Goal: Information Seeking & Learning: Check status

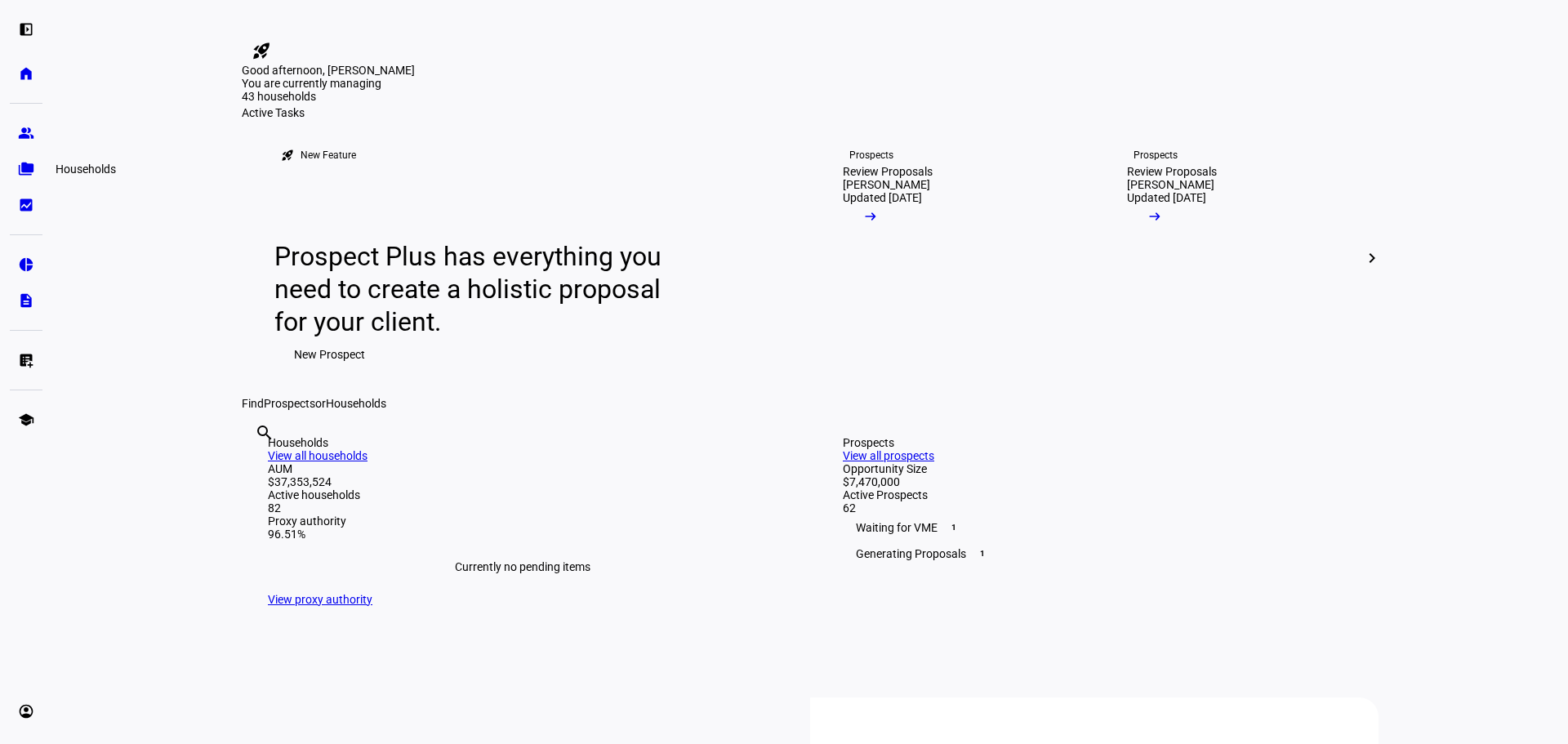
click at [30, 172] on eth-mat-symbol "folder_copy" at bounding box center [26, 169] width 17 height 17
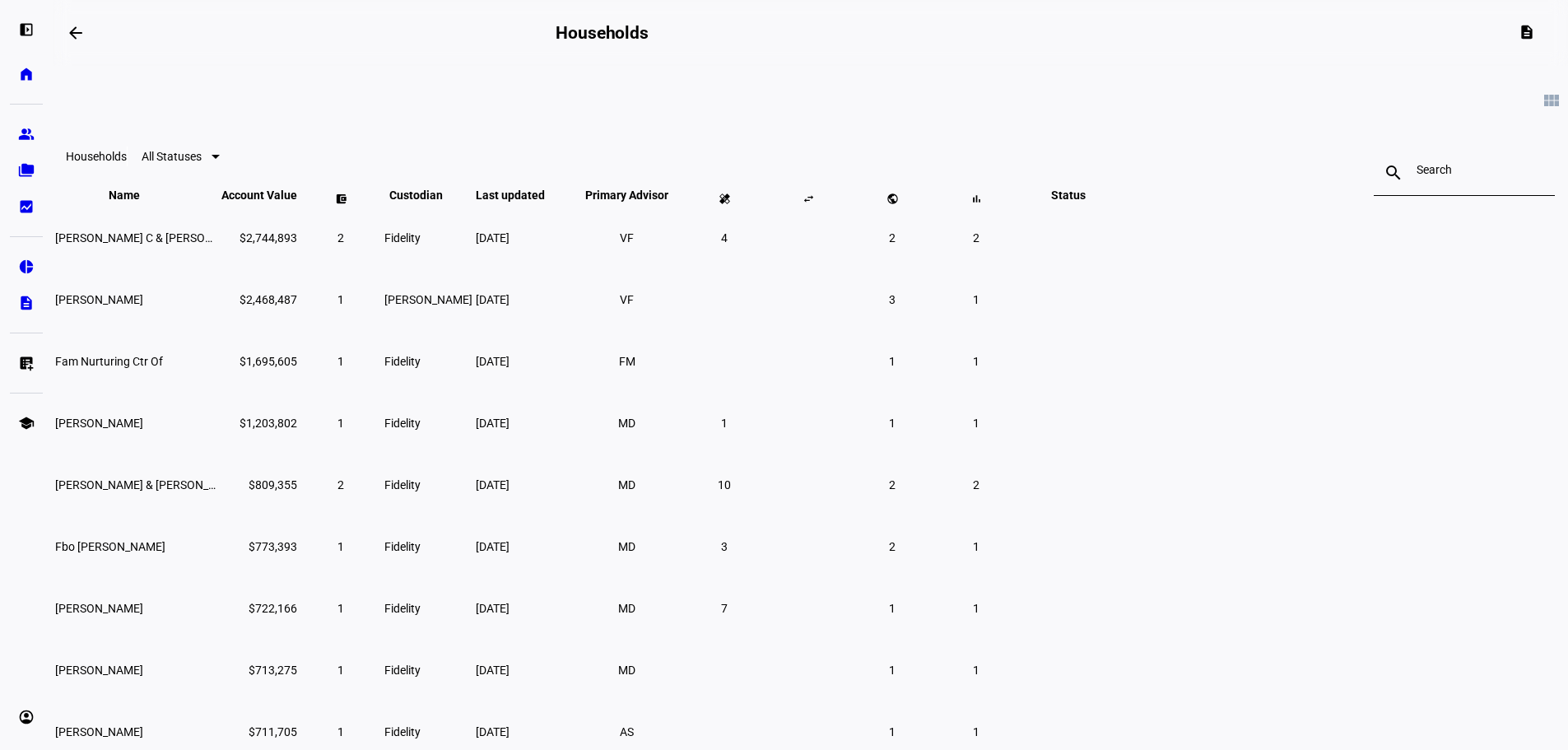
click at [1416, 173] on input at bounding box center [1464, 169] width 95 height 13
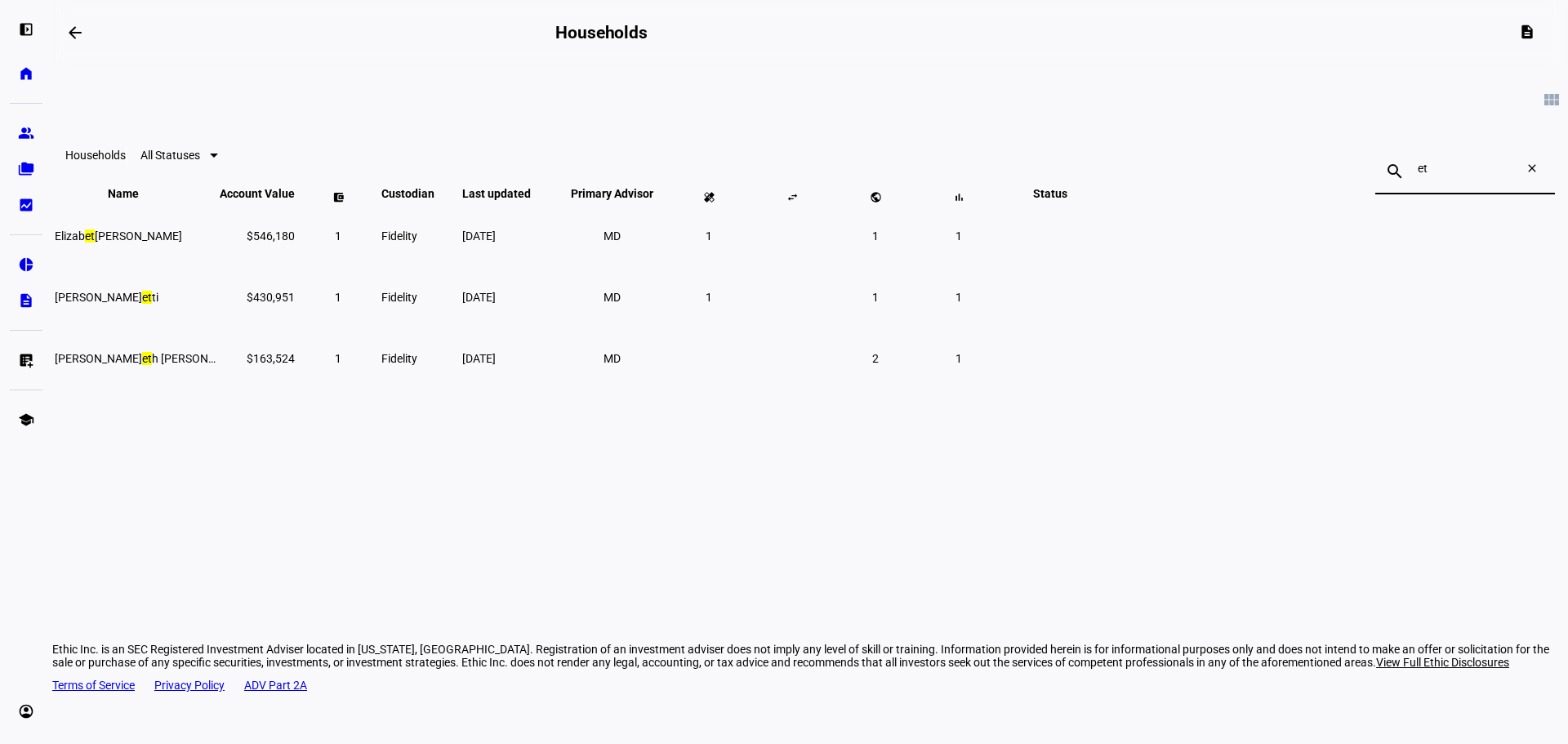
type input "e"
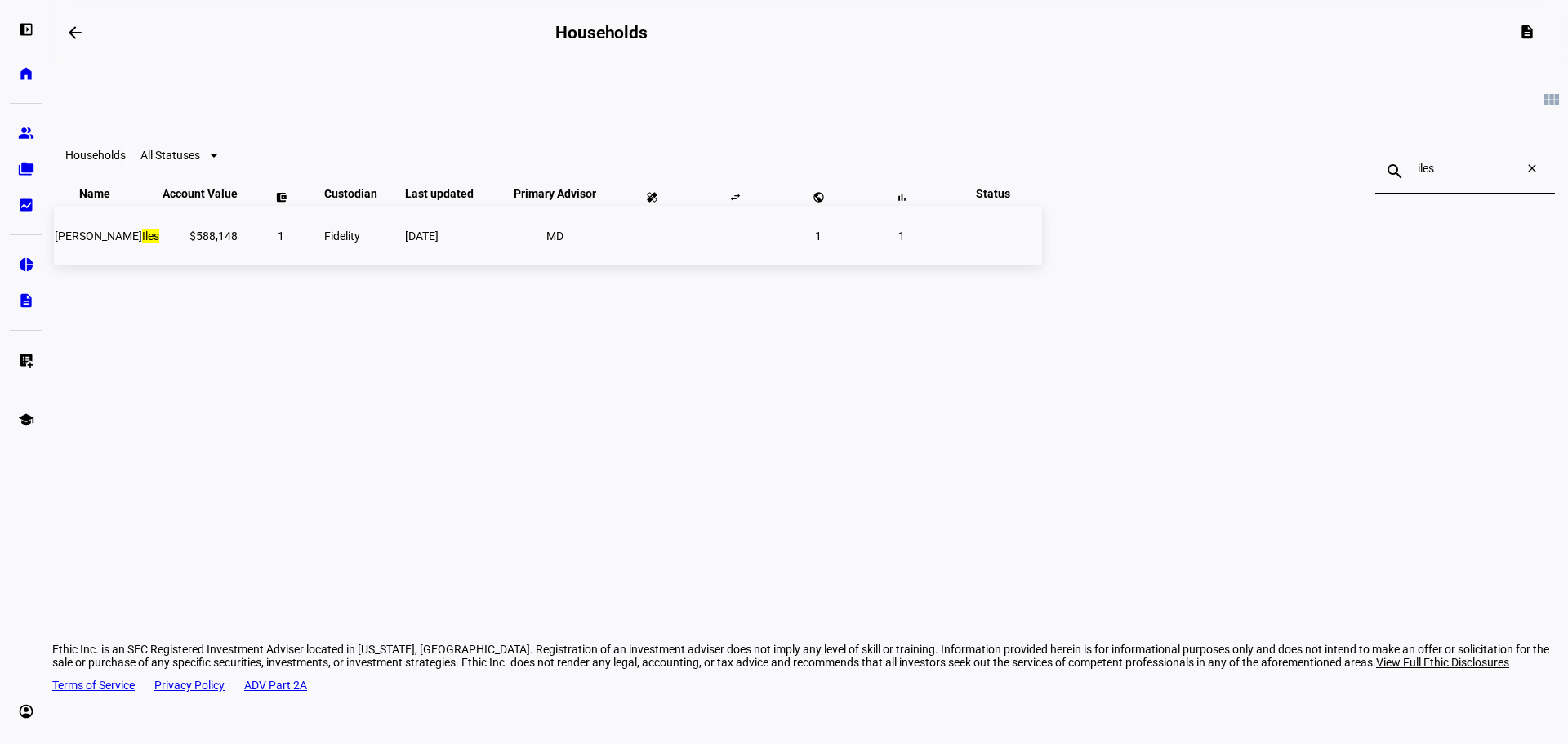
type input "iles"
click at [159, 242] on span "[PERSON_NAME] [PERSON_NAME]" at bounding box center [107, 236] width 104 height 13
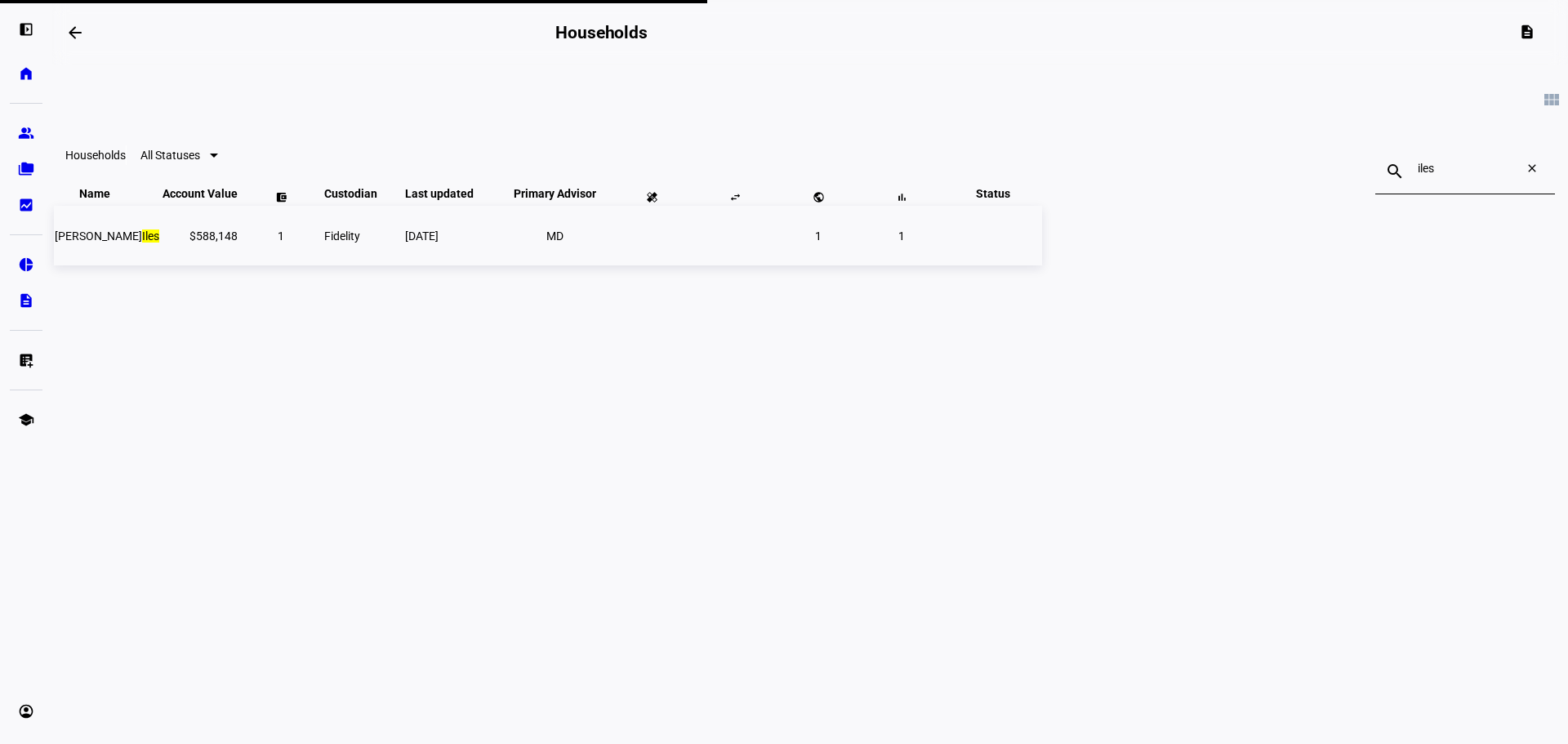
click at [160, 263] on td "[PERSON_NAME] [PERSON_NAME]" at bounding box center [107, 236] width 106 height 60
click at [159, 242] on span "[PERSON_NAME] [PERSON_NAME]" at bounding box center [107, 236] width 104 height 13
drag, startPoint x: 639, startPoint y: 329, endPoint x: 406, endPoint y: 265, distance: 241.6
click at [639, 329] on div "view_module Households All Statuses search iles close Name keyboard_arrow_down …" at bounding box center [810, 269] width 1516 height 409
click at [159, 242] on span "[PERSON_NAME] [PERSON_NAME]" at bounding box center [107, 236] width 104 height 13
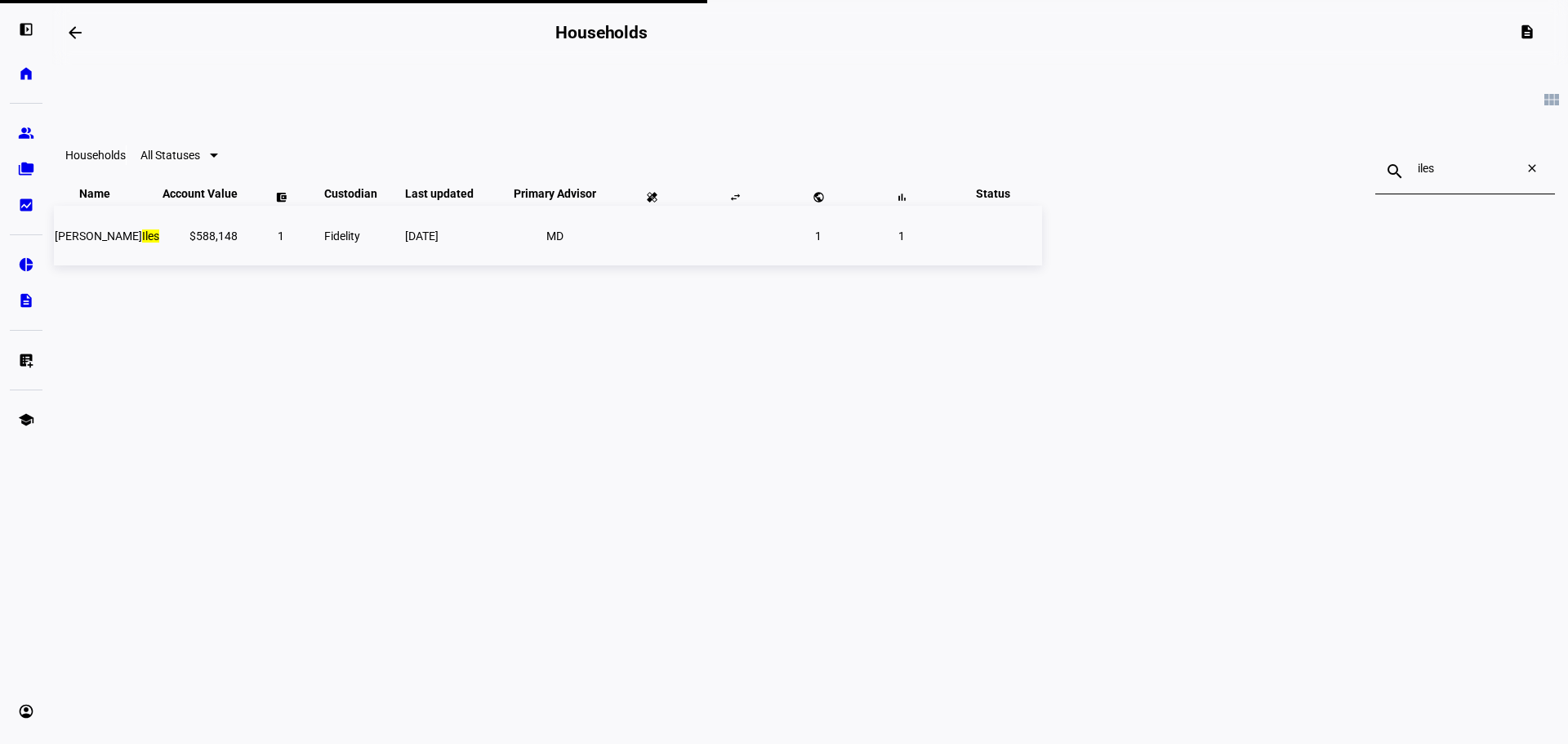
click at [159, 242] on mark "Iles" at bounding box center [151, 236] width 17 height 13
click at [210, 340] on eth-card-list "view_module Households All Statuses search iles close Name keyboard_arrow_down …" at bounding box center [810, 269] width 1516 height 409
drag, startPoint x: 422, startPoint y: 250, endPoint x: 410, endPoint y: 262, distance: 17.0
click at [160, 255] on td "[PERSON_NAME] [PERSON_NAME]" at bounding box center [107, 236] width 106 height 60
click at [159, 242] on span "[PERSON_NAME] [PERSON_NAME]" at bounding box center [107, 236] width 104 height 13
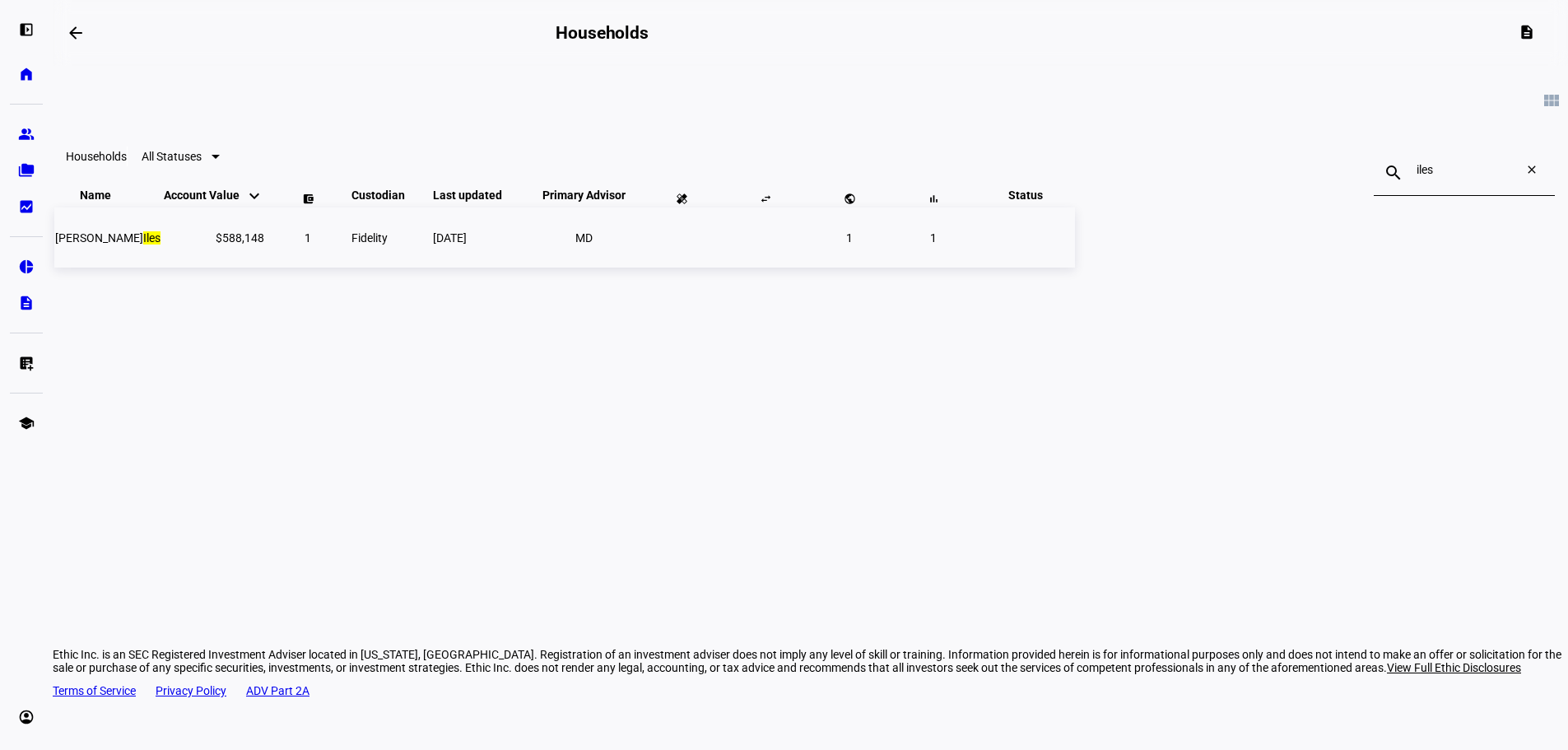
click at [149, 241] on mark "Iles" at bounding box center [152, 237] width 18 height 13
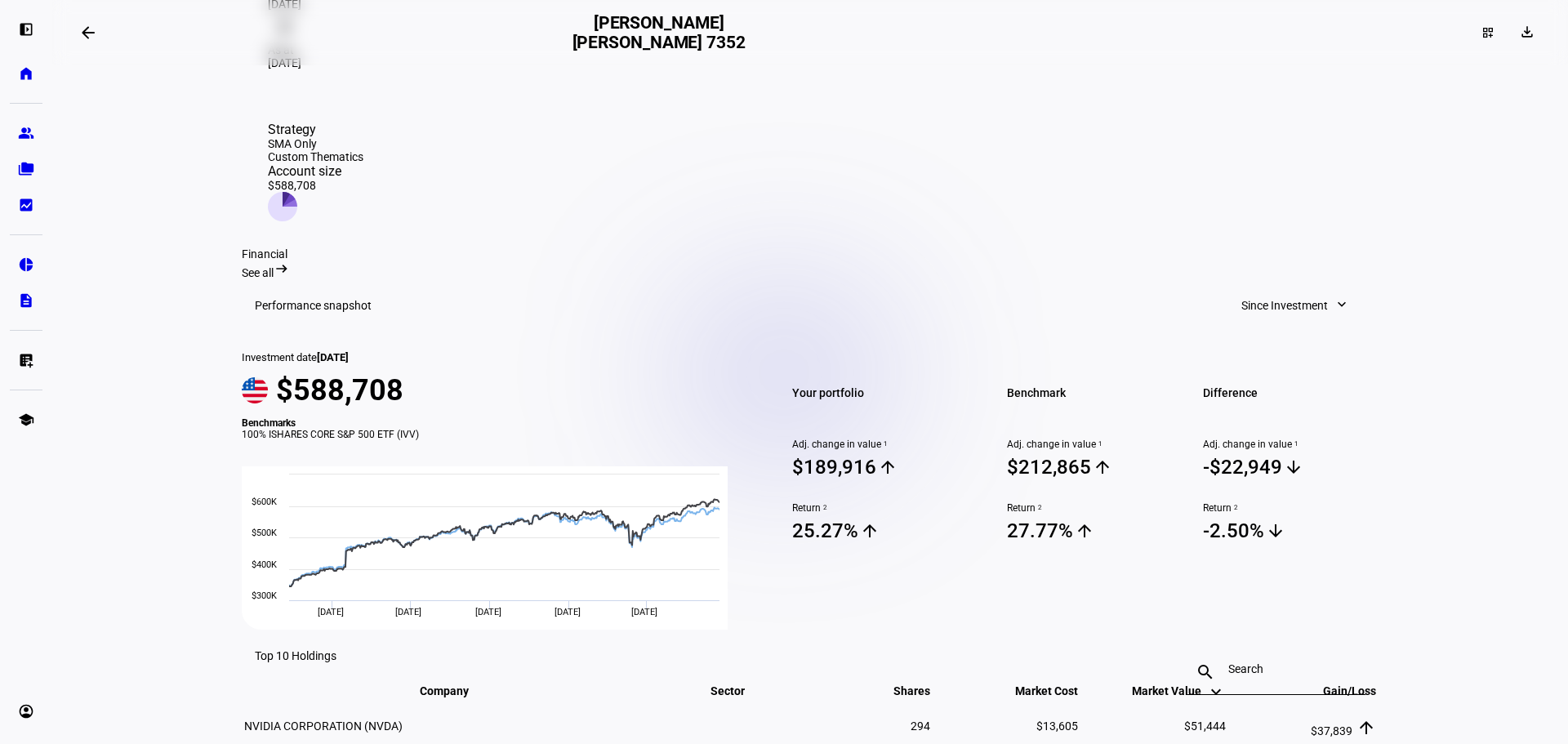
scroll to position [490, 0]
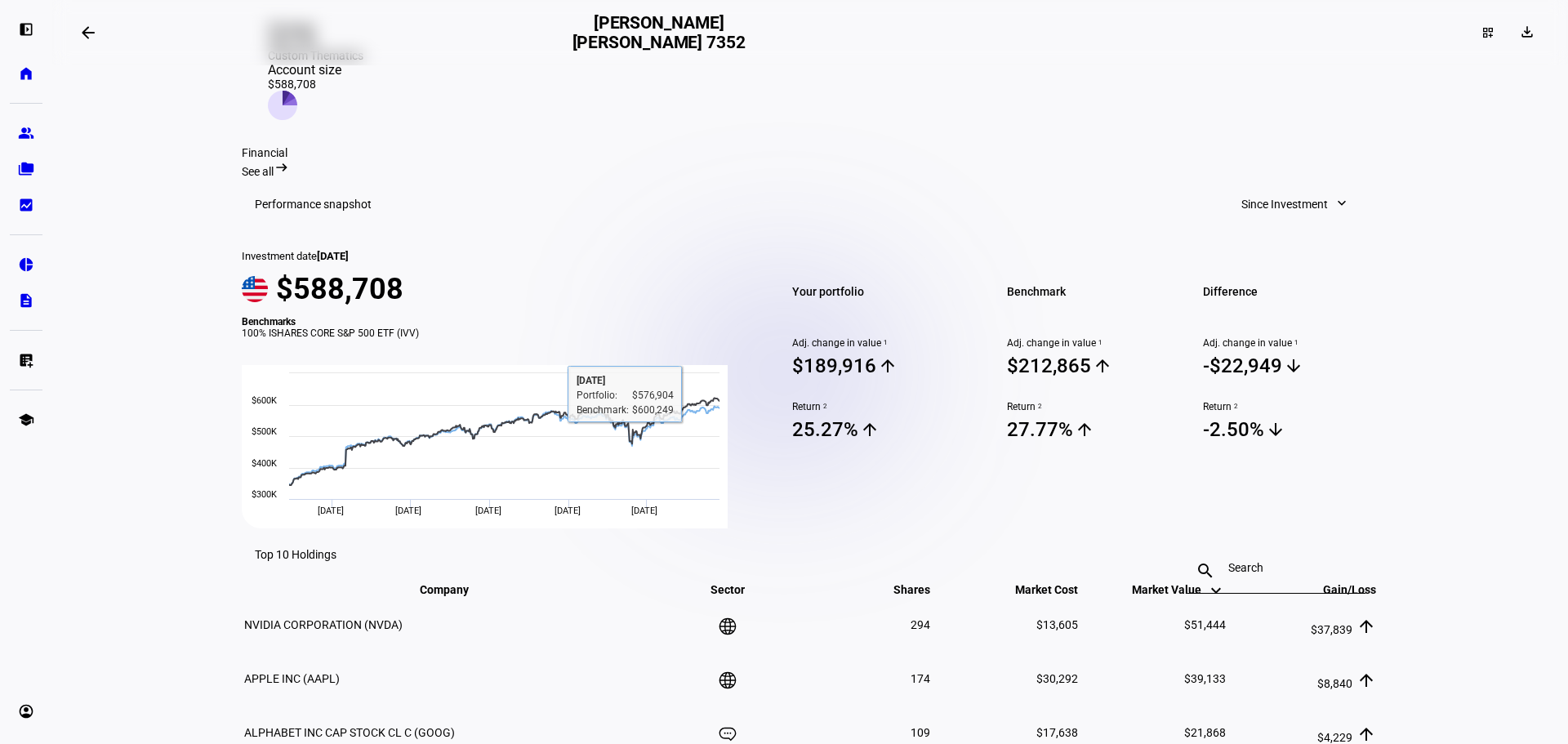
click at [1259, 188] on span "Since Investment" at bounding box center [1285, 204] width 87 height 33
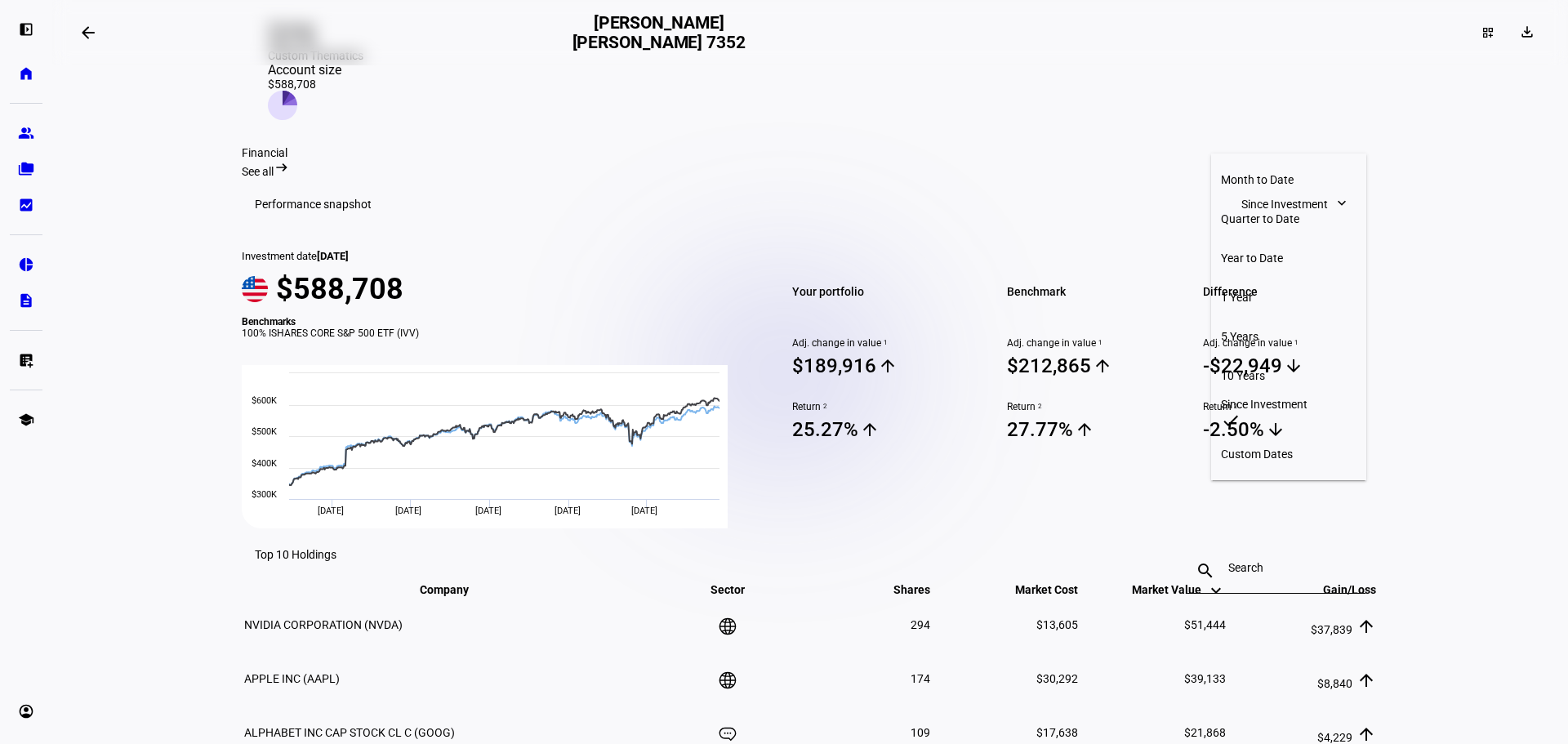
click at [1257, 251] on div "Year to Date" at bounding box center [1289, 257] width 136 height 13
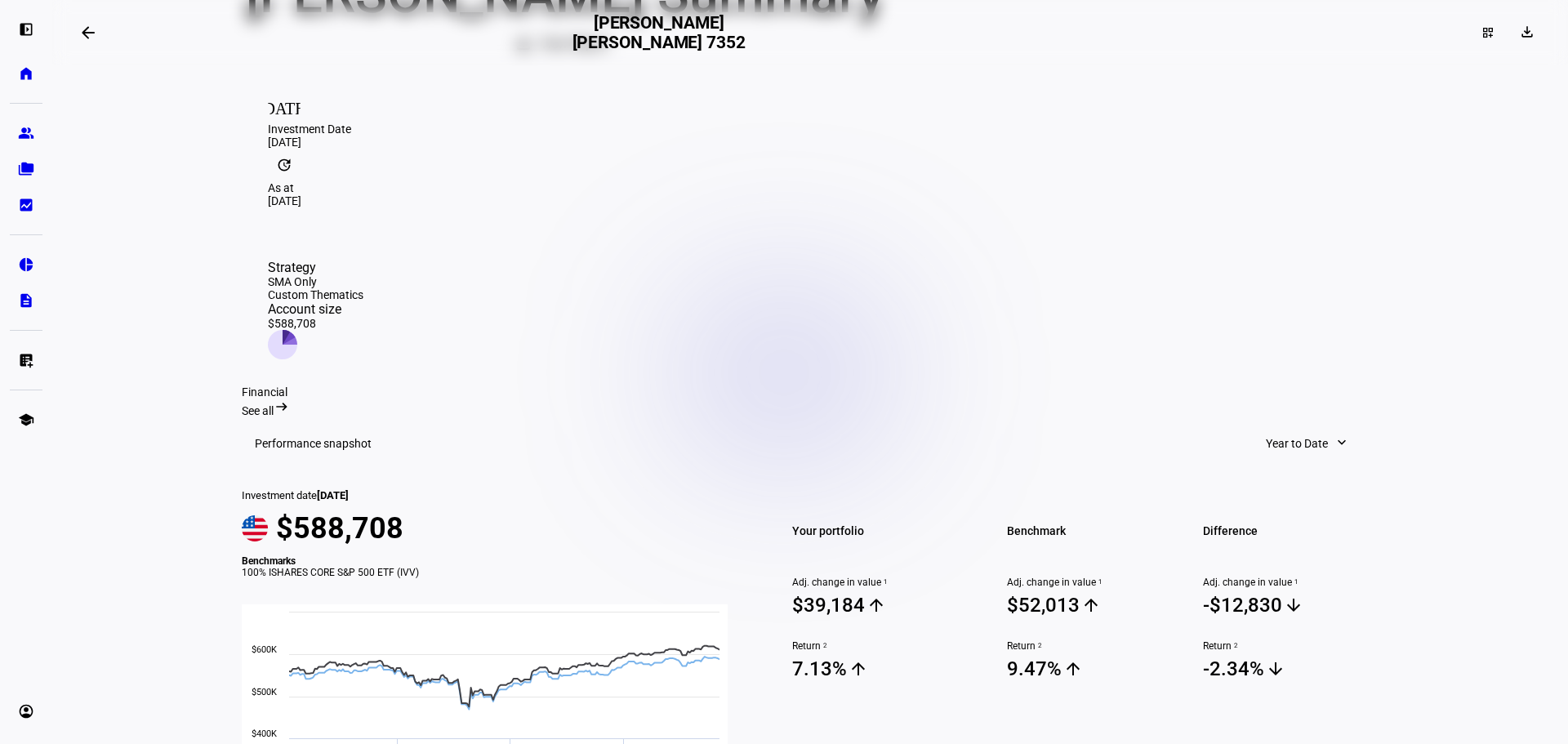
scroll to position [0, 0]
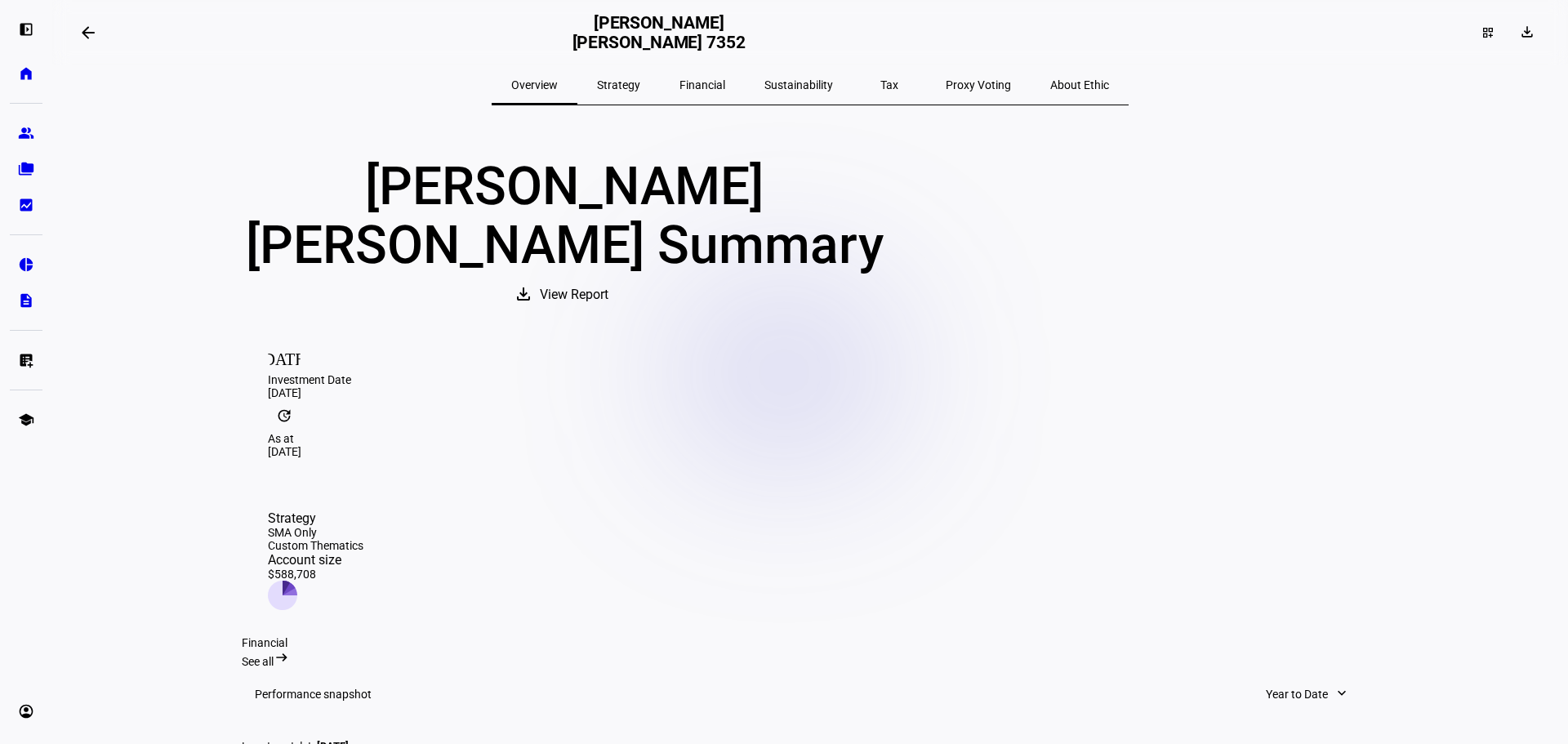
click at [782, 83] on span "Sustainability" at bounding box center [799, 84] width 69 height 11
